Goal: Information Seeking & Learning: Learn about a topic

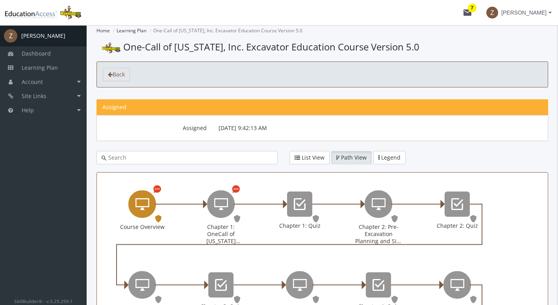
click at [146, 204] on icon "Course Overview" at bounding box center [142, 204] width 14 height 16
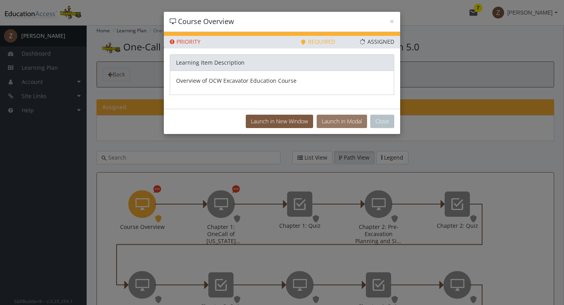
click at [327, 123] on button "Launch in Modal" at bounding box center [341, 121] width 50 height 13
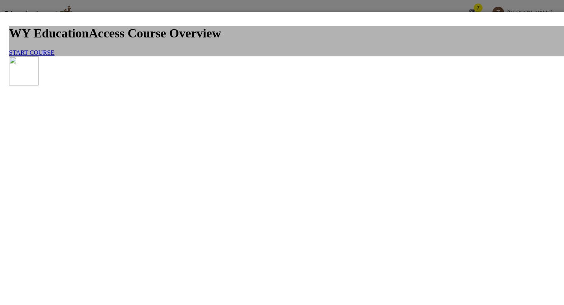
click at [54, 56] on link "START COURSE" at bounding box center [31, 52] width 45 height 7
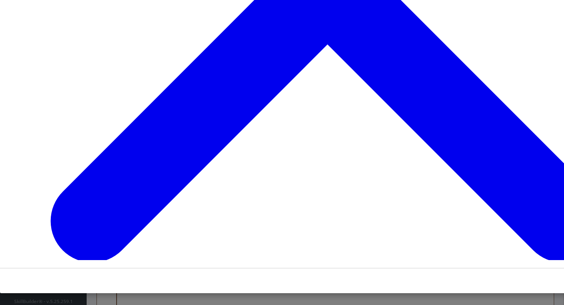
scroll to position [600, 0]
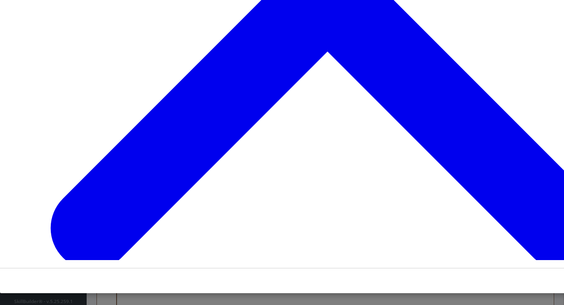
scroll to position [1321, 0]
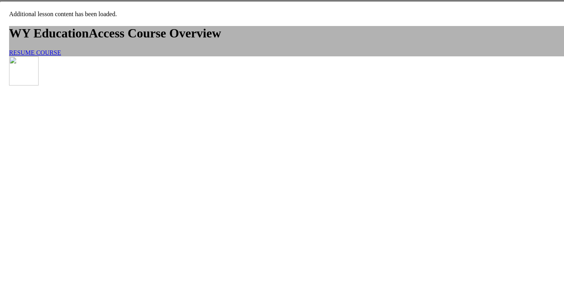
scroll to position [10, 0]
click at [61, 56] on span "RESUME COURSE" at bounding box center [35, 53] width 52 height 7
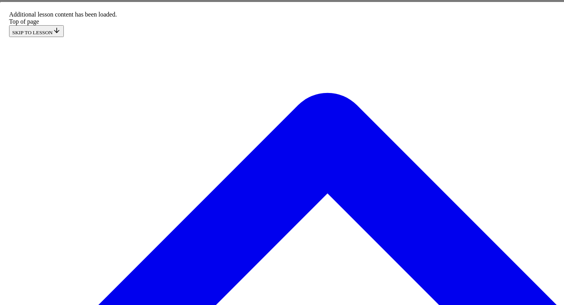
scroll to position [1320, 0]
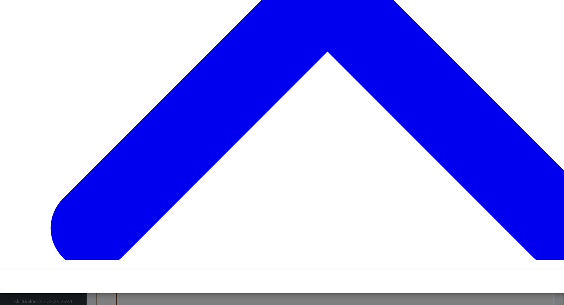
scroll to position [512, 0]
